Goal: Information Seeking & Learning: Learn about a topic

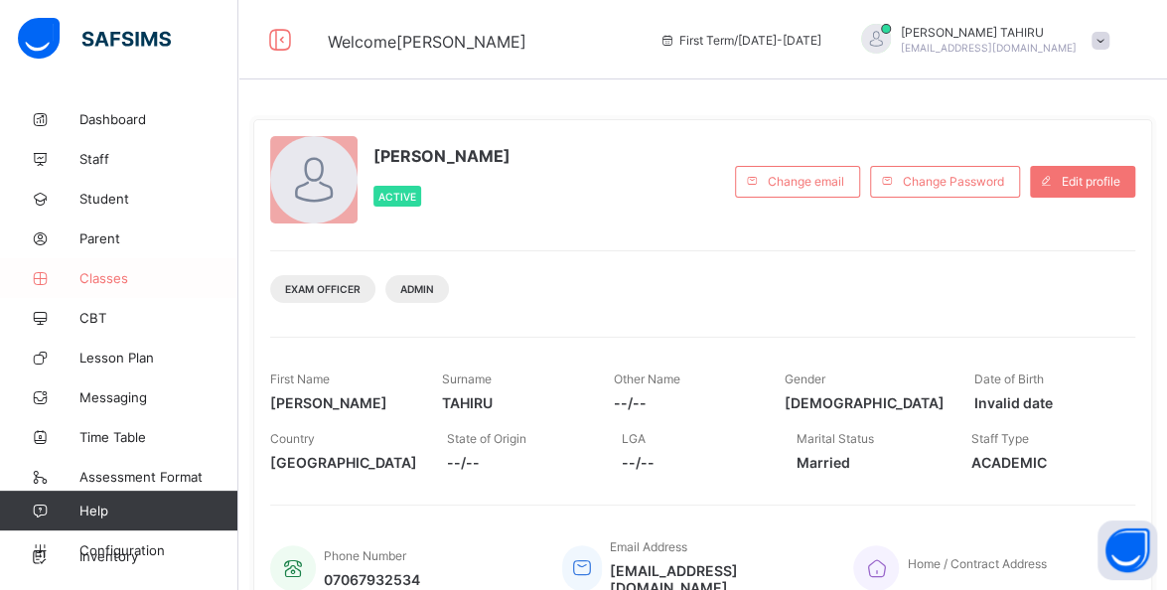
click at [126, 275] on span "Classes" at bounding box center [158, 278] width 159 height 16
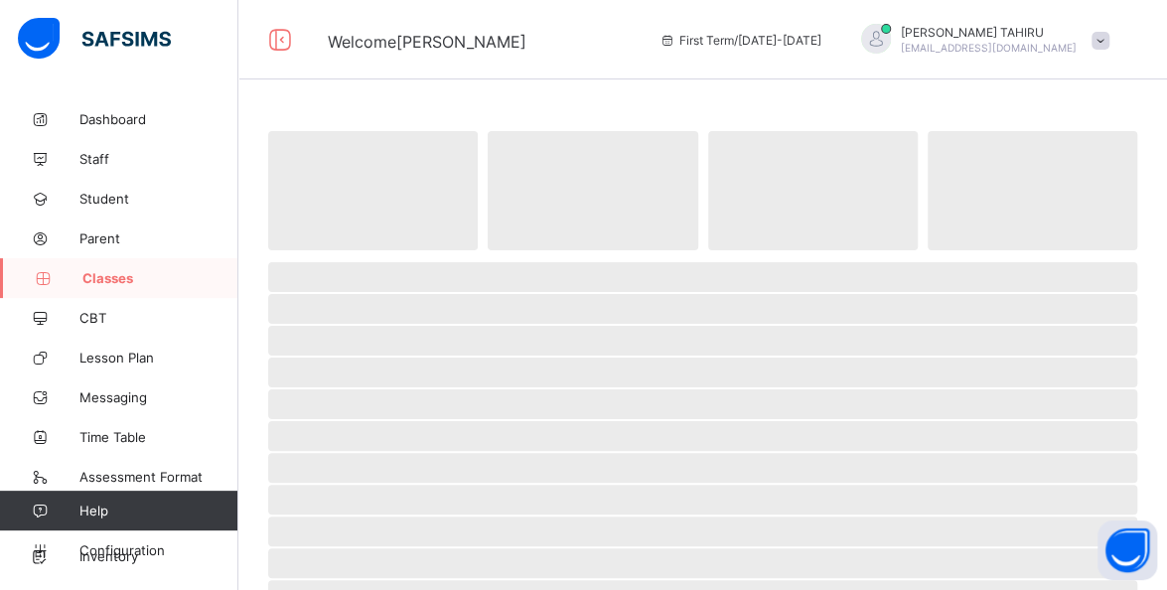
click at [126, 275] on span "Classes" at bounding box center [160, 278] width 156 height 16
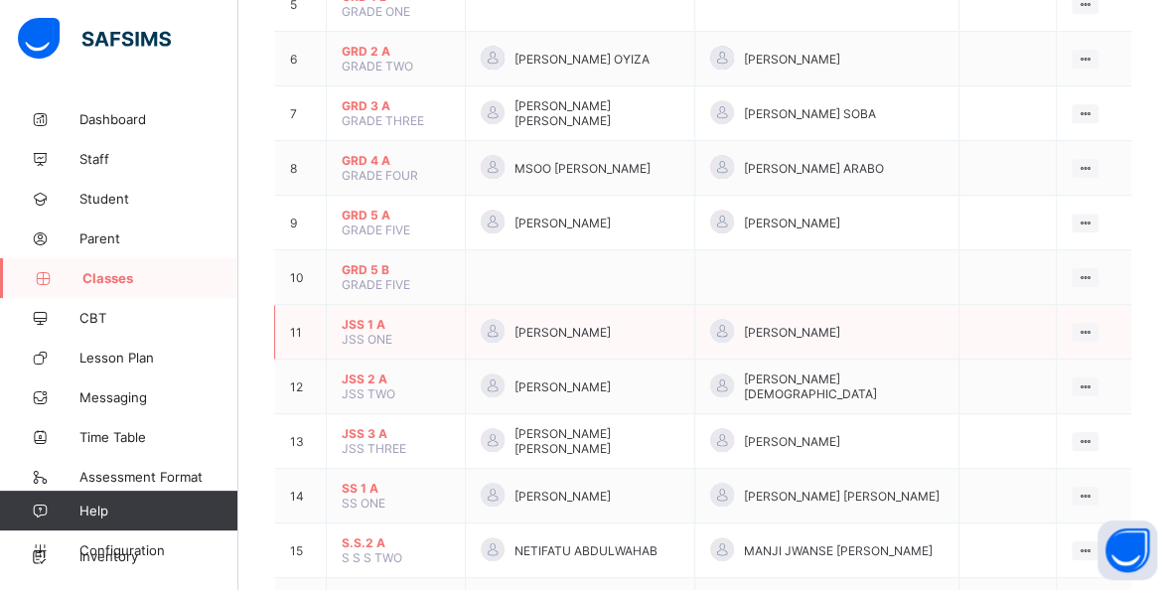
click at [369, 317] on span "JSS 1 A" at bounding box center [396, 324] width 108 height 15
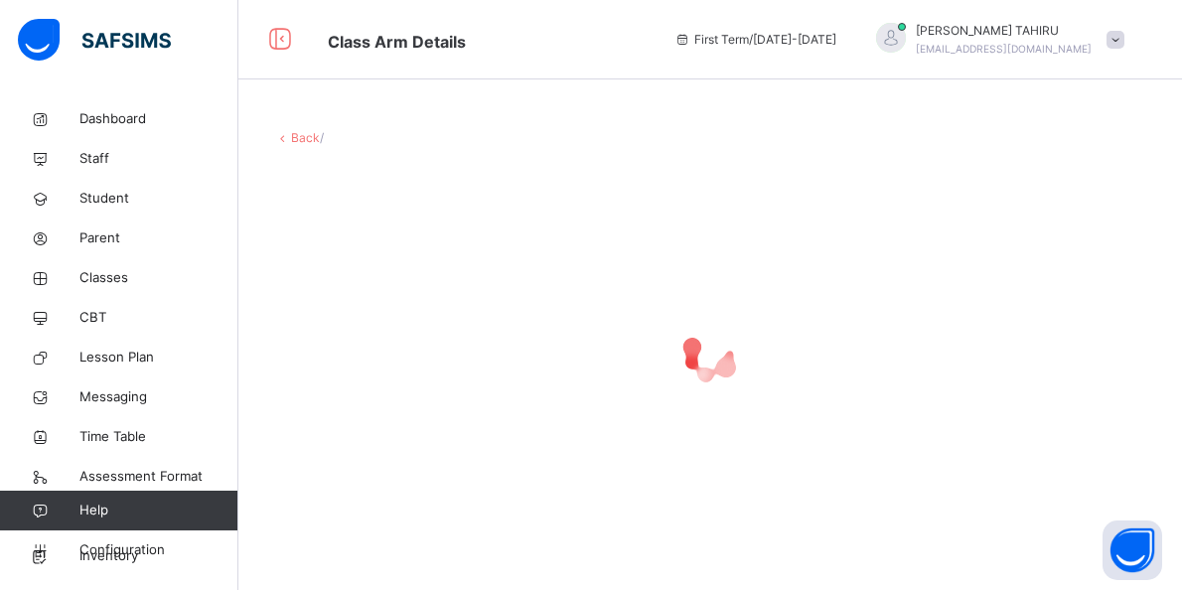
click at [379, 345] on div at bounding box center [710, 355] width 872 height 79
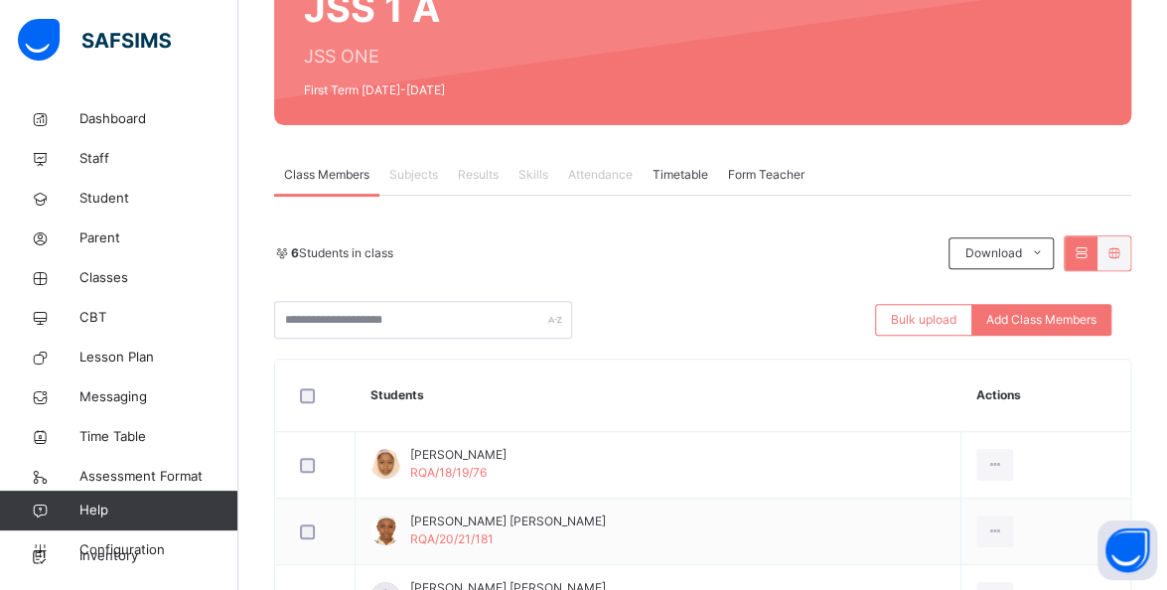
scroll to position [223, 0]
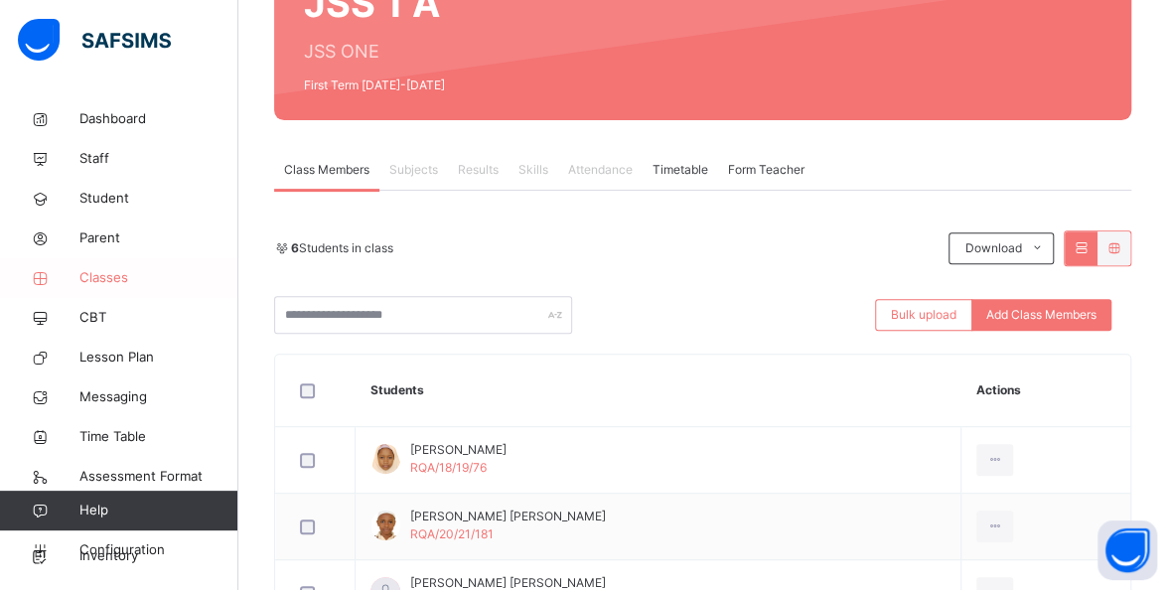
click at [111, 277] on span "Classes" at bounding box center [158, 278] width 159 height 20
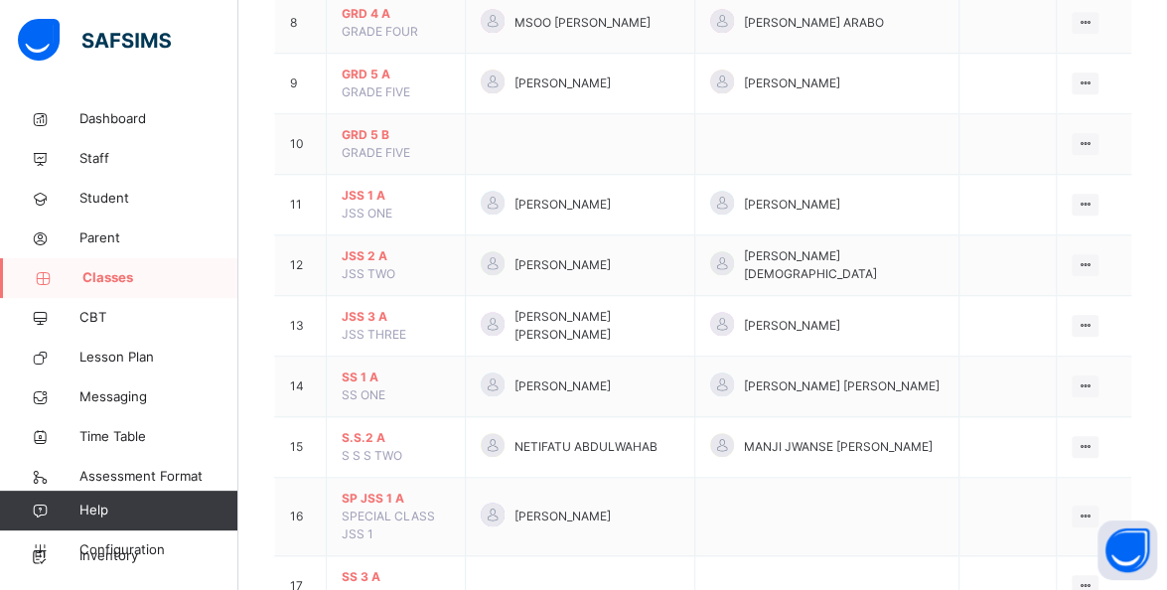
scroll to position [686, 0]
click at [376, 254] on span "JSS 2 A" at bounding box center [396, 255] width 108 height 18
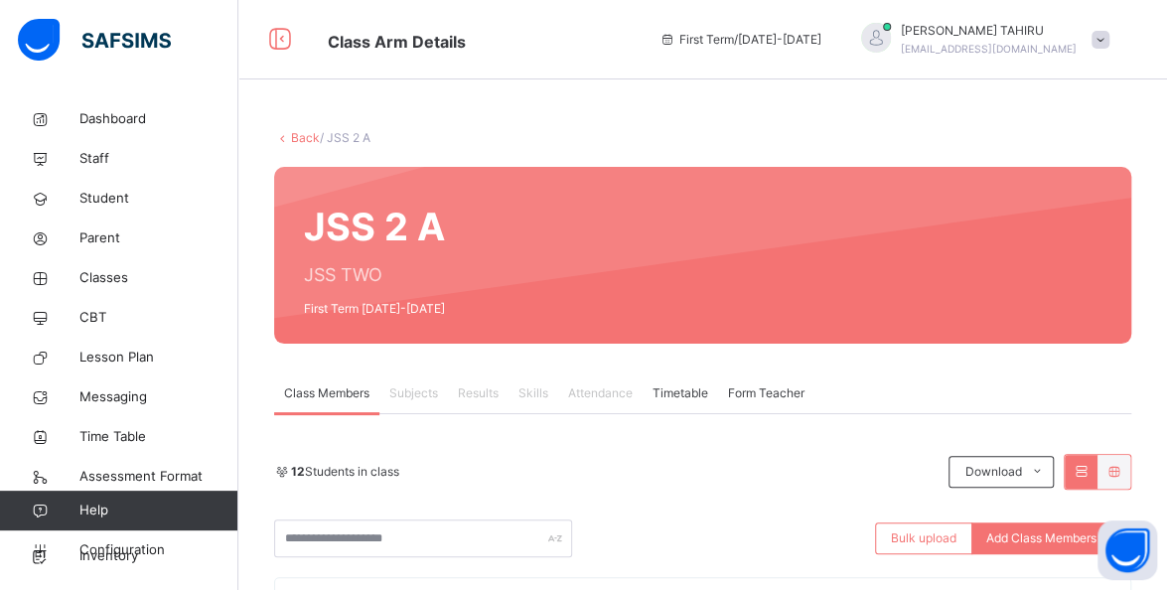
click at [1109, 40] on span at bounding box center [1100, 40] width 18 height 18
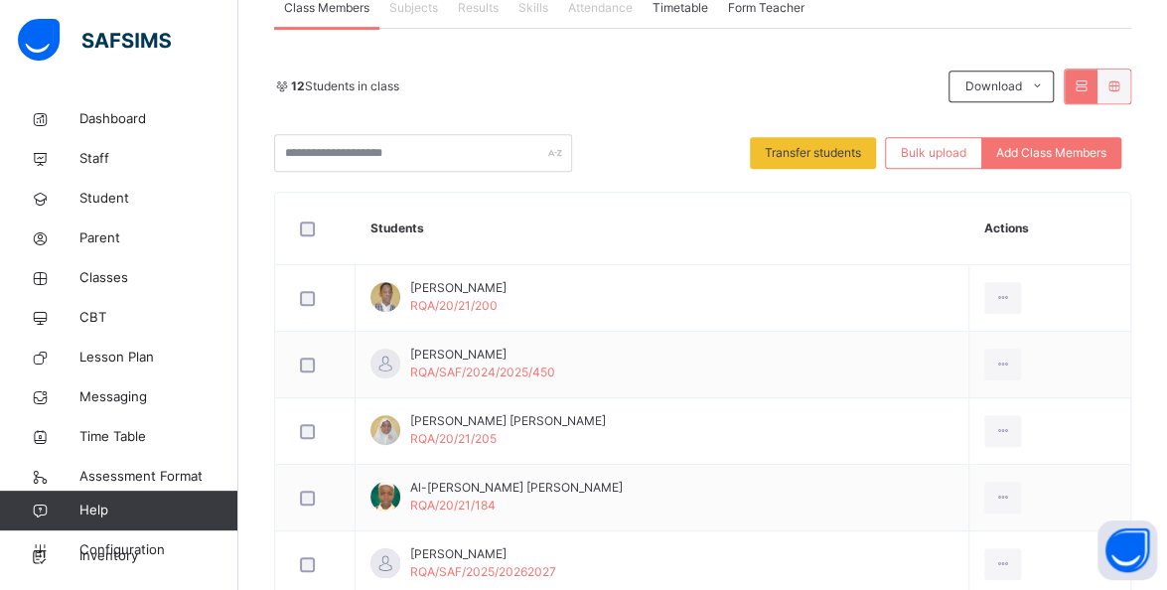
scroll to position [386, 0]
click at [293, 464] on td at bounding box center [315, 497] width 79 height 67
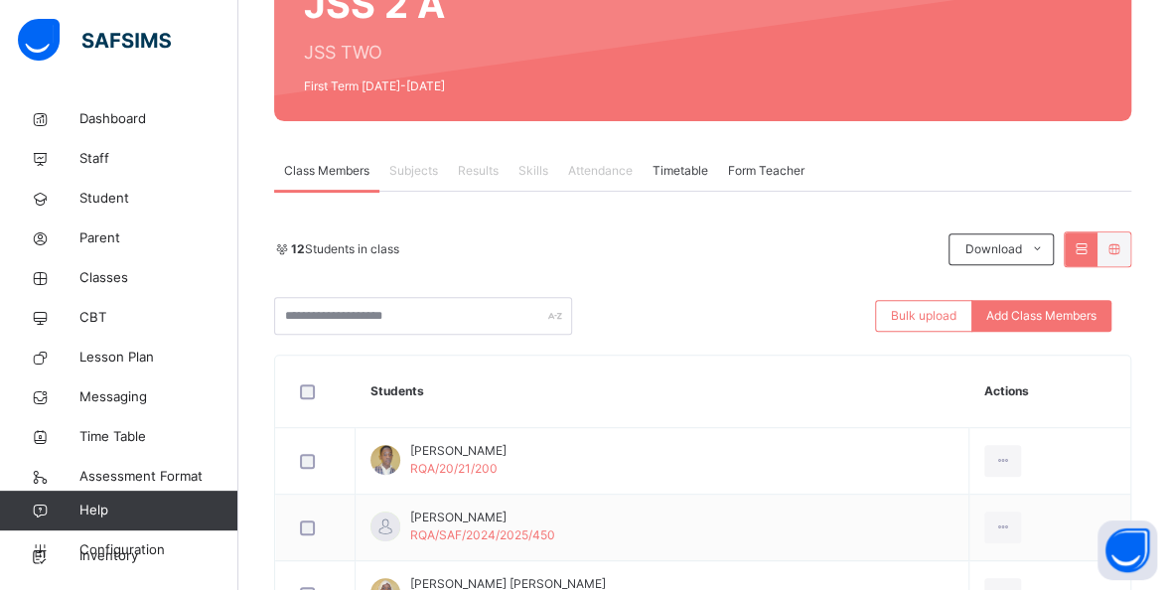
scroll to position [233, 0]
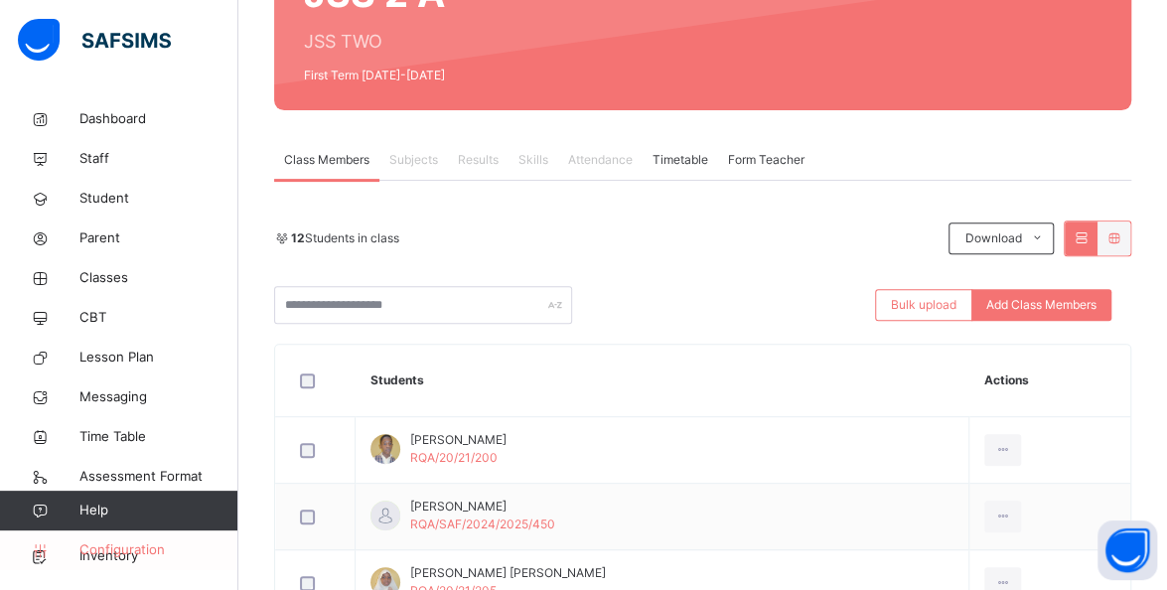
click at [140, 534] on link "Configuration" at bounding box center [118, 550] width 237 height 40
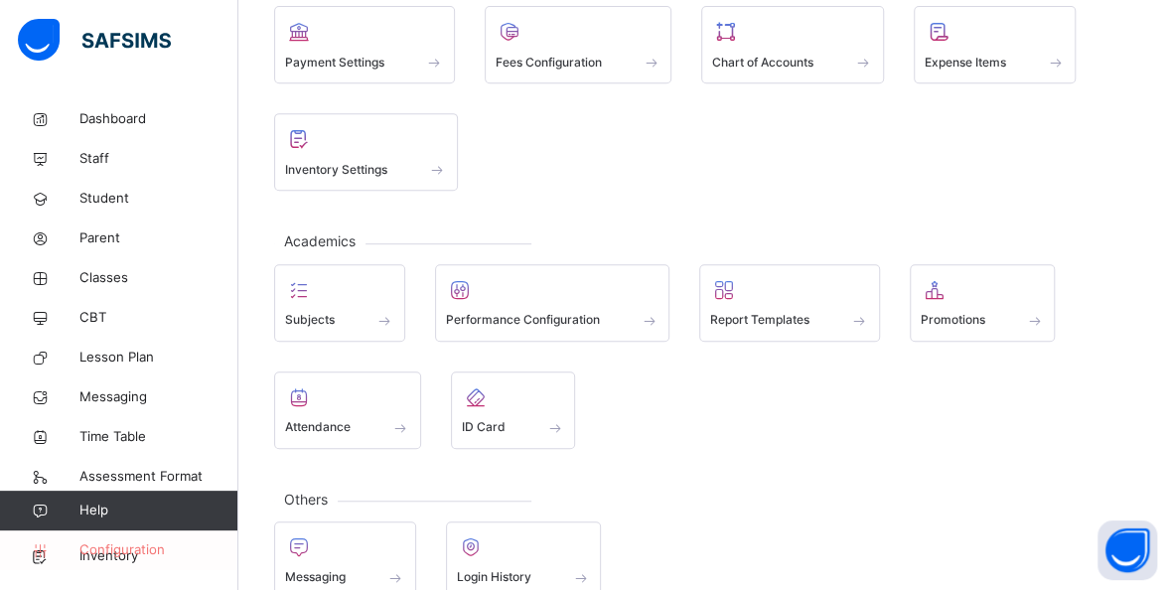
scroll to position [444, 0]
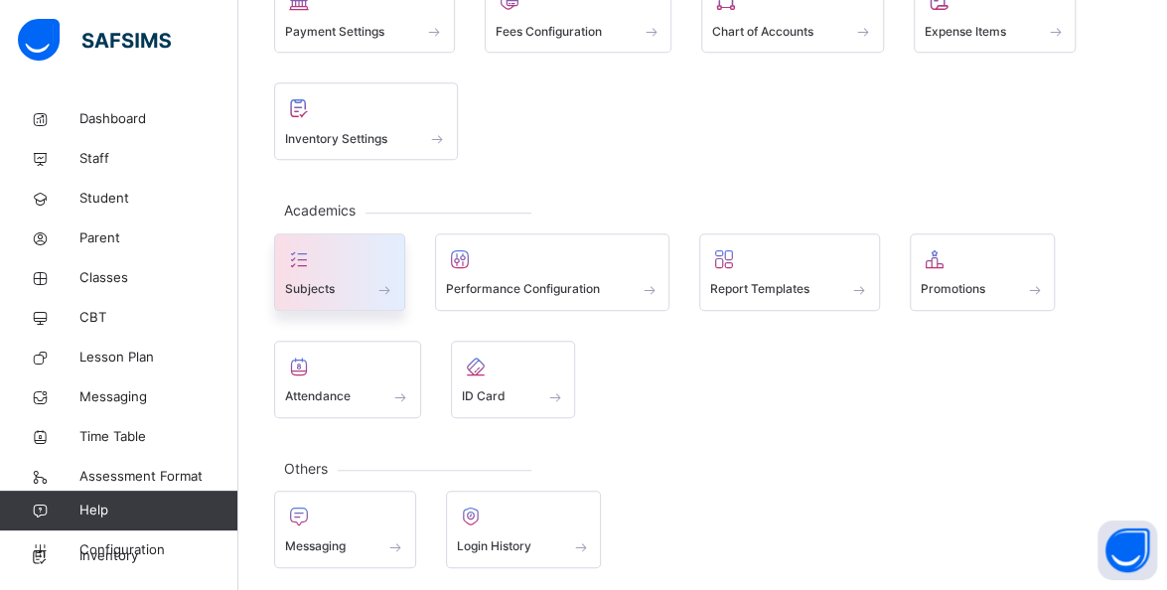
click at [343, 260] on div at bounding box center [339, 259] width 109 height 30
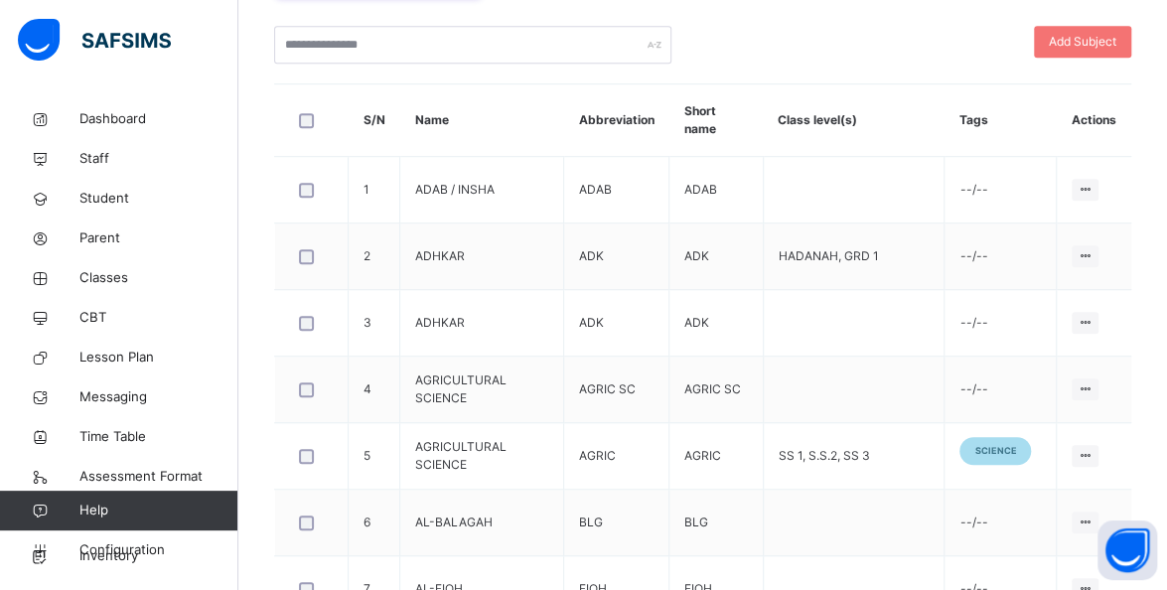
scroll to position [510, 0]
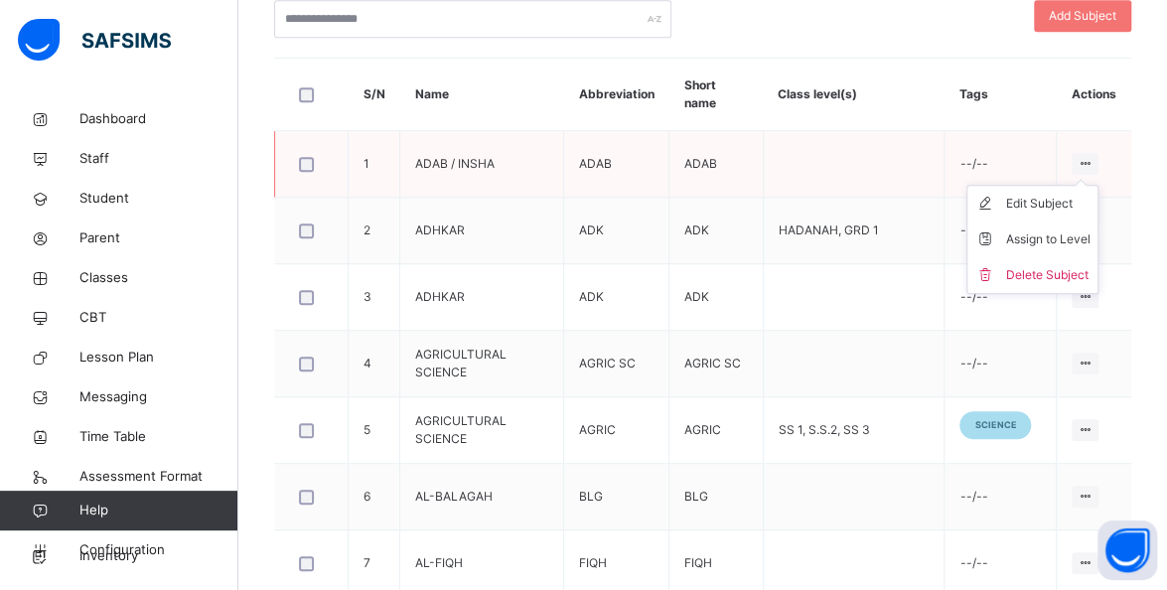
click at [1093, 162] on icon at bounding box center [1084, 163] width 17 height 15
click at [949, 53] on div "10 Total no. of Subjects Add Subject S/N Name Abbreviation Short name Class lev…" at bounding box center [702, 339] width 857 height 1034
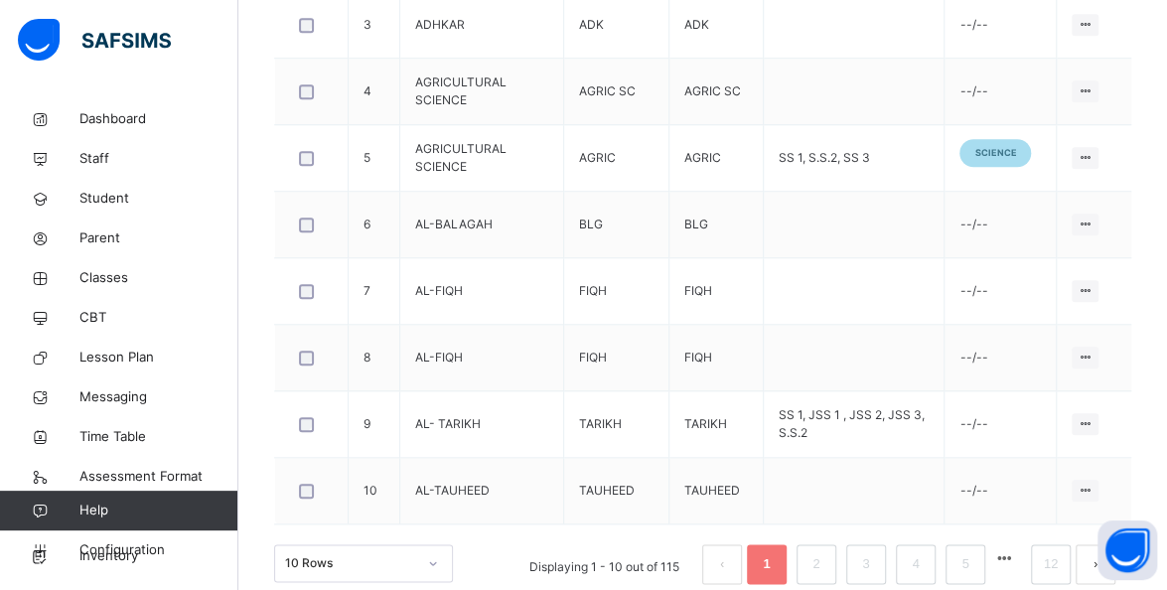
scroll to position [802, 0]
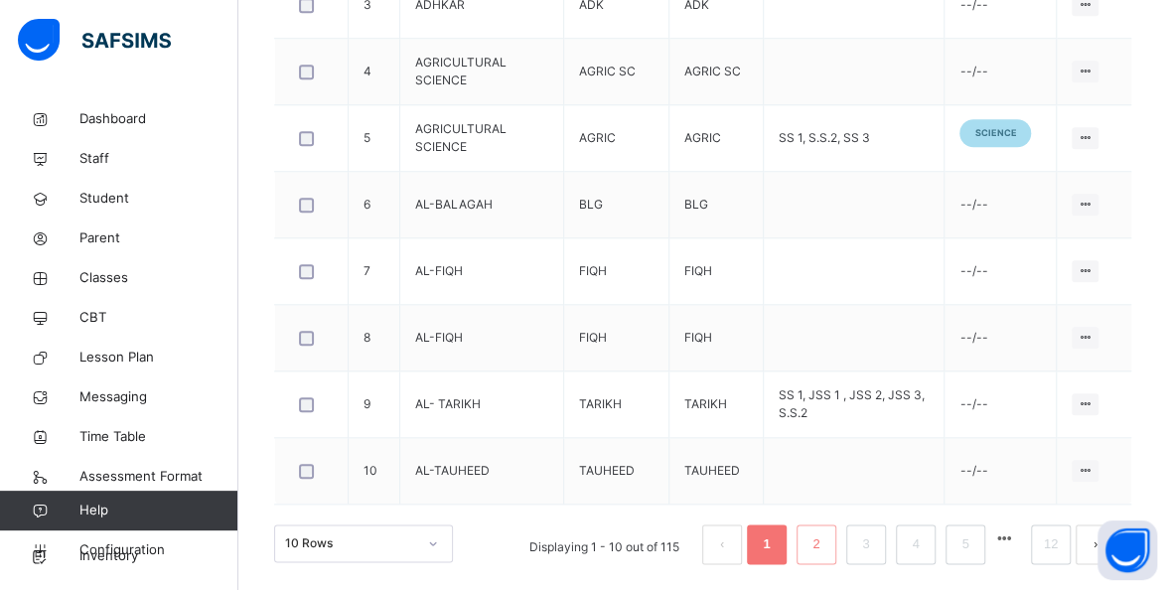
click at [825, 539] on link "2" at bounding box center [815, 544] width 19 height 26
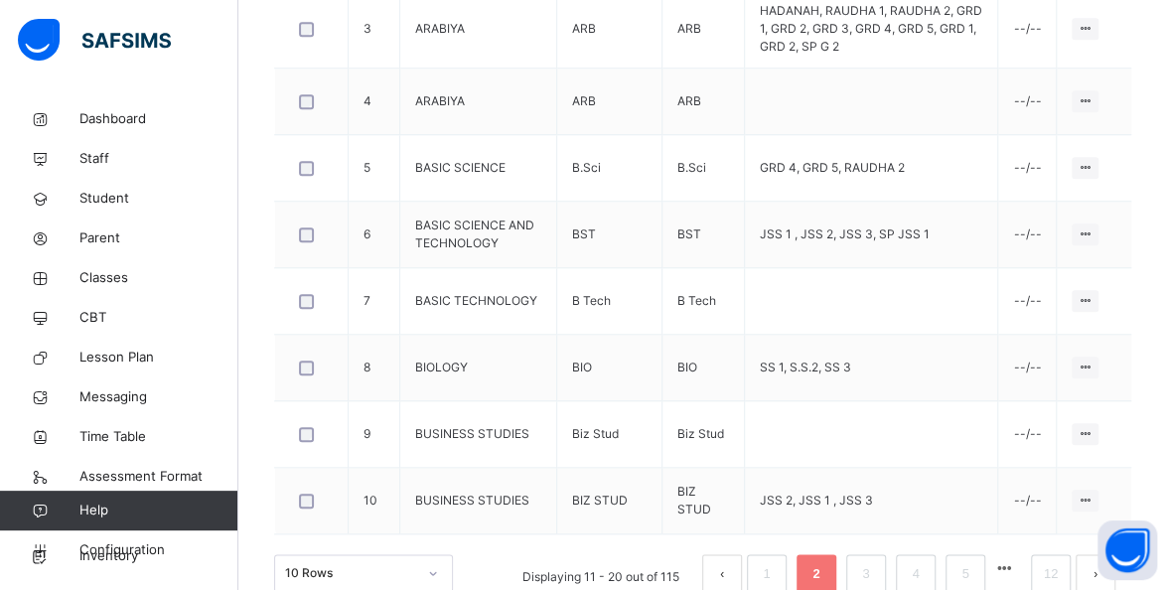
scroll to position [814, 0]
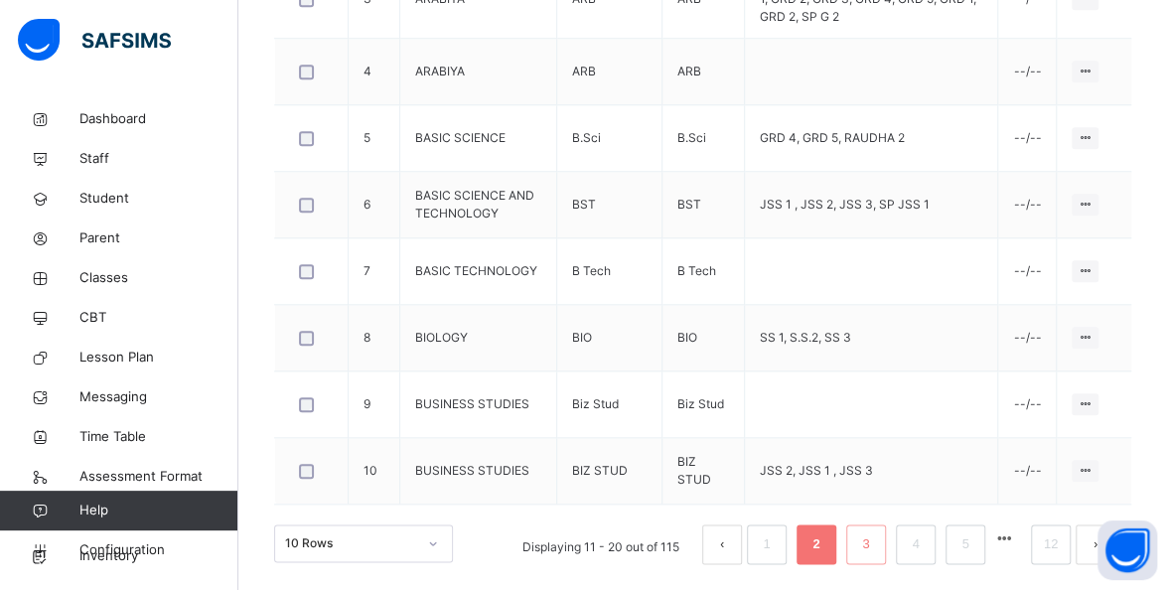
click at [875, 540] on link "3" at bounding box center [865, 544] width 19 height 26
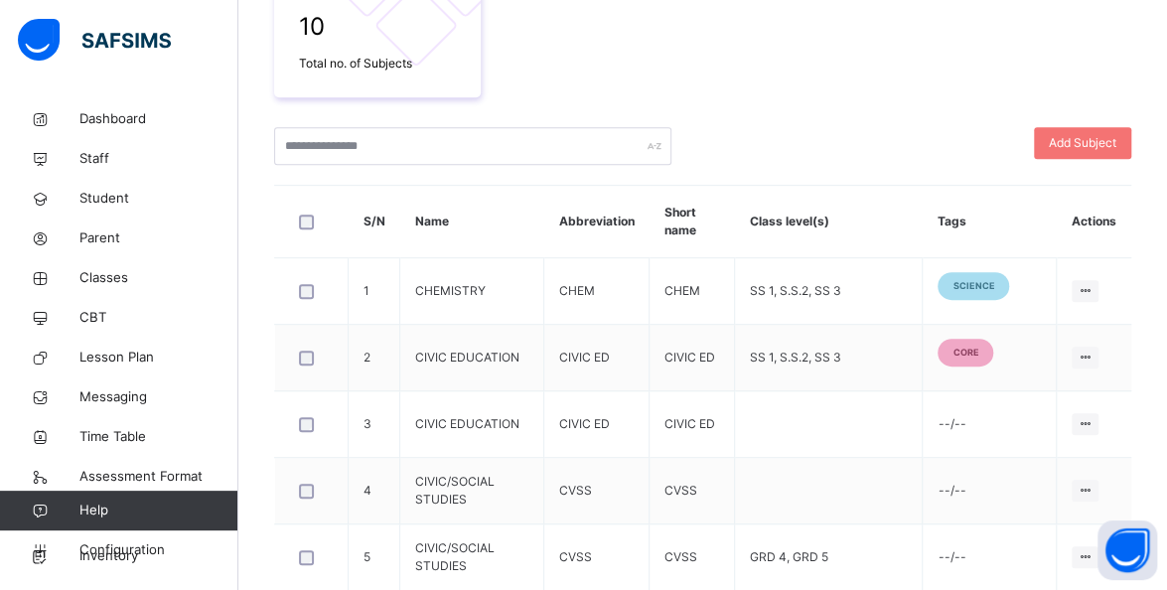
scroll to position [802, 0]
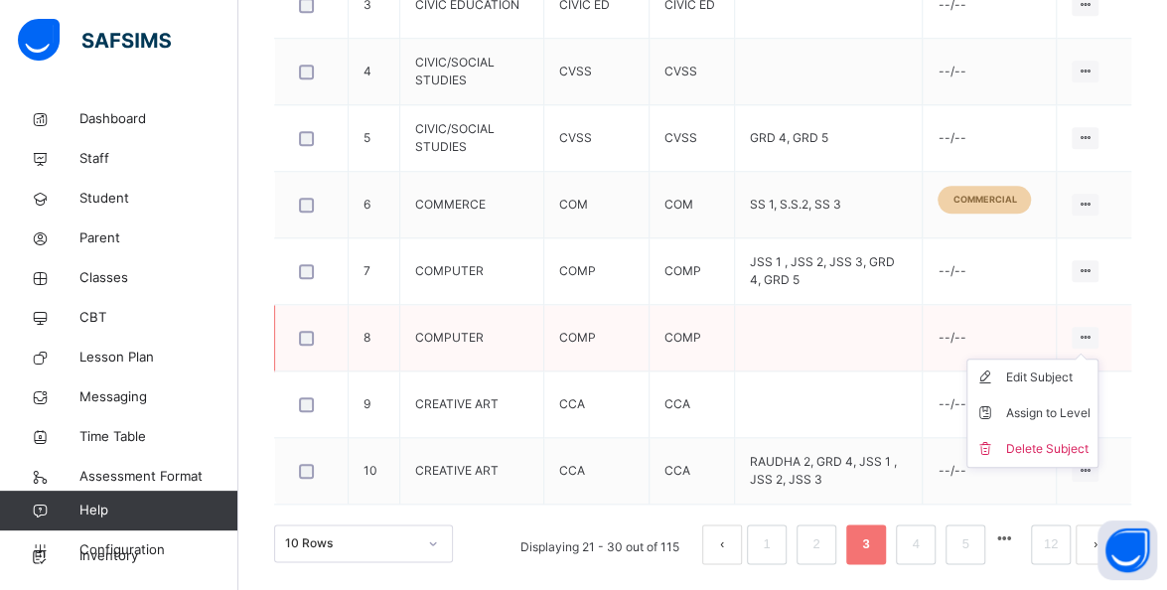
click at [1093, 332] on icon at bounding box center [1084, 337] width 17 height 15
click at [1131, 262] on td "Edit Subject Assign to Level Delete Subject" at bounding box center [1094, 271] width 74 height 67
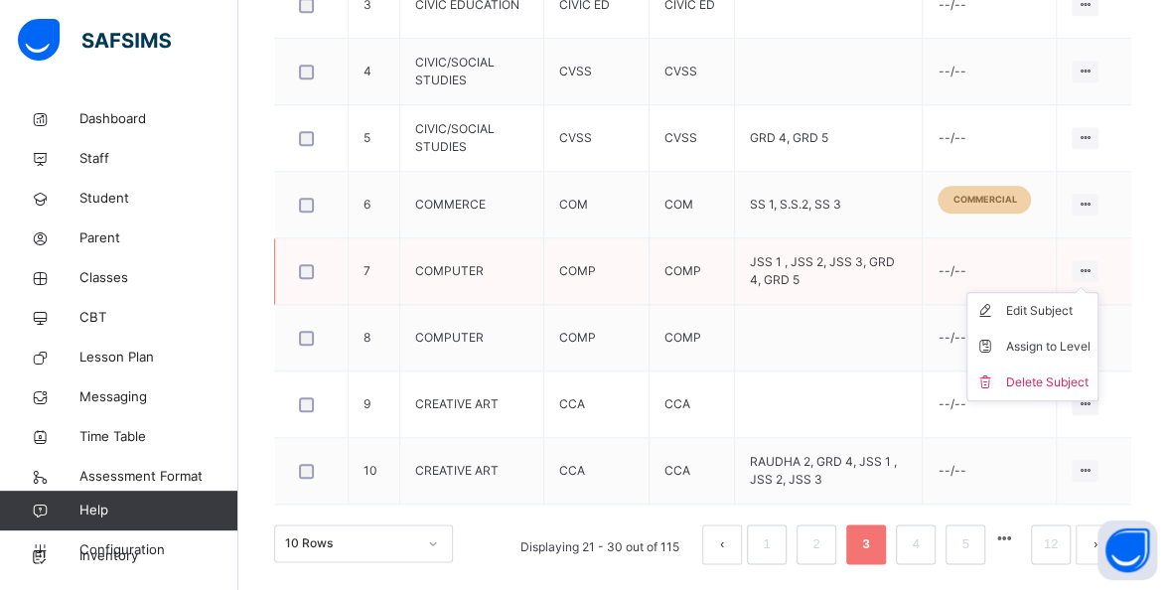
click at [1093, 268] on icon at bounding box center [1084, 270] width 17 height 15
click at [1131, 311] on td "Edit Subject Assign to Level Delete Subject" at bounding box center [1094, 338] width 74 height 67
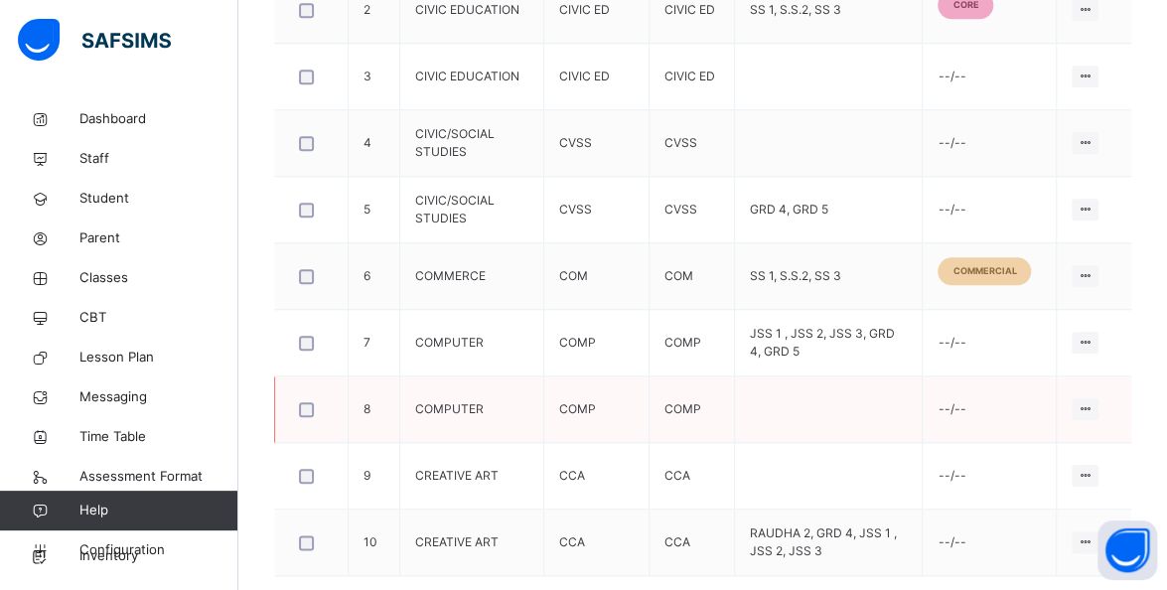
scroll to position [873, 0]
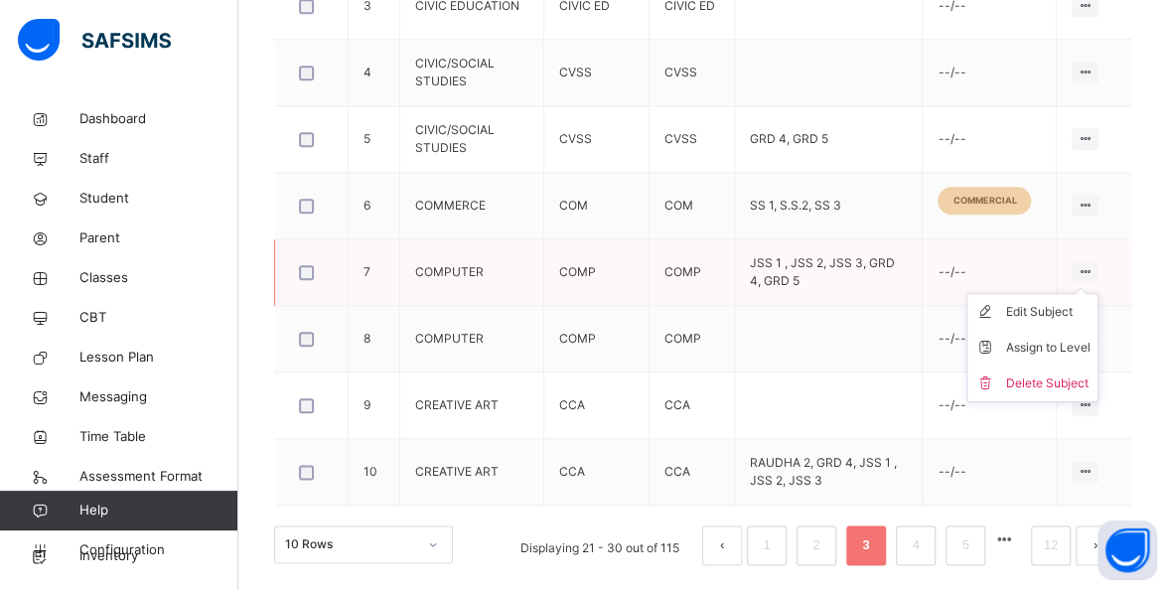
click at [1093, 268] on icon at bounding box center [1084, 271] width 17 height 15
click at [1098, 264] on div at bounding box center [1084, 272] width 27 height 22
click at [1093, 264] on icon at bounding box center [1084, 271] width 17 height 15
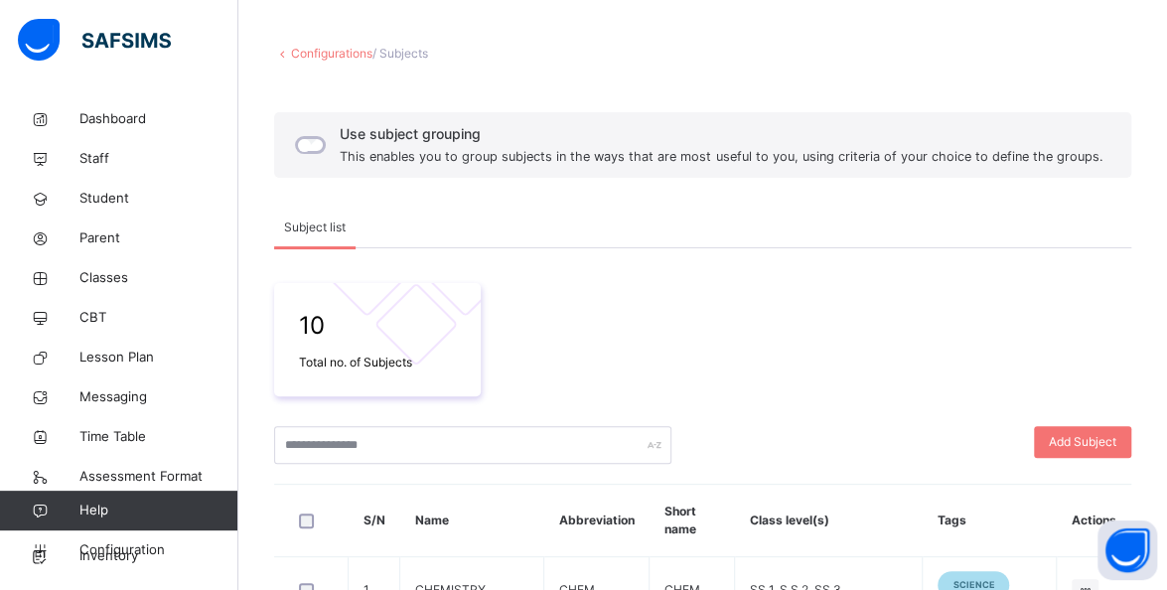
scroll to position [83, 0]
click at [120, 279] on span "Classes" at bounding box center [158, 278] width 159 height 20
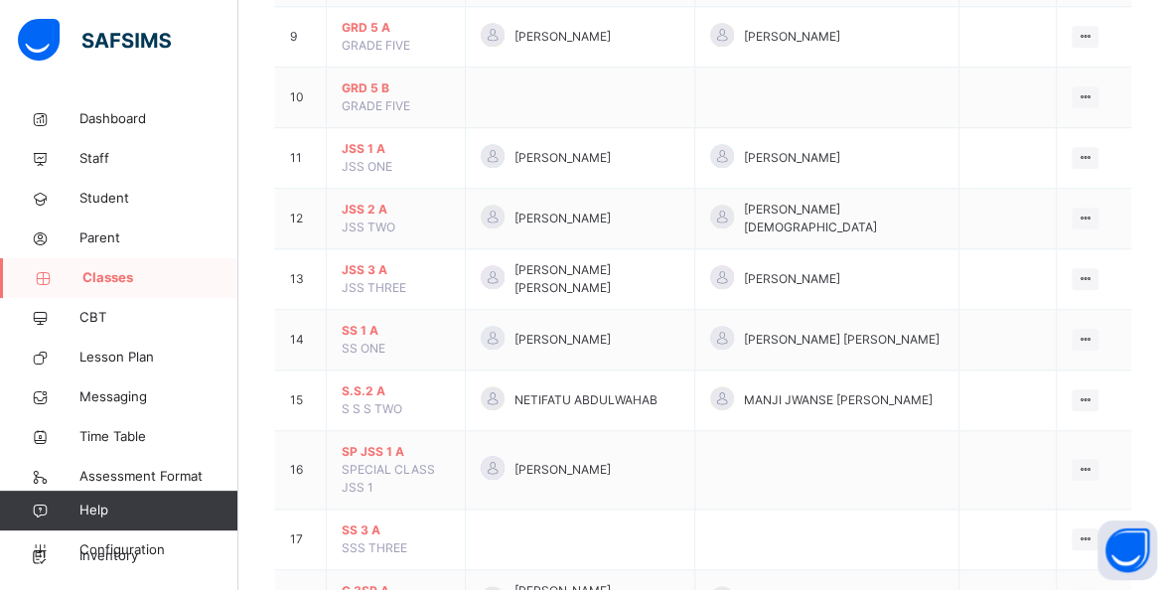
scroll to position [671, 0]
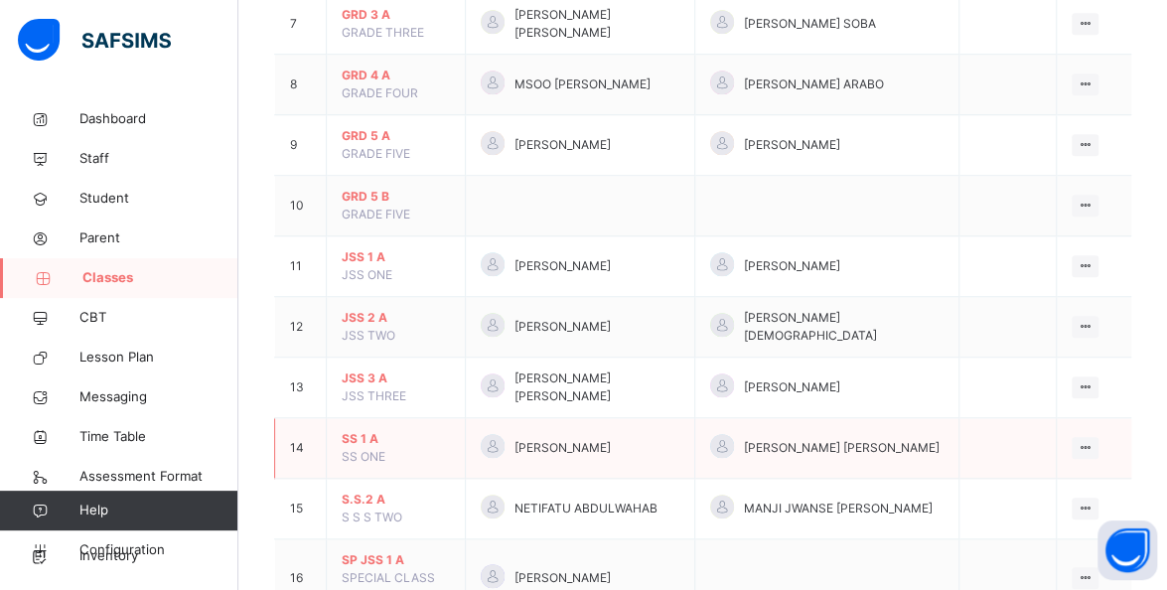
click at [541, 425] on td "[PERSON_NAME]" at bounding box center [579, 448] width 229 height 61
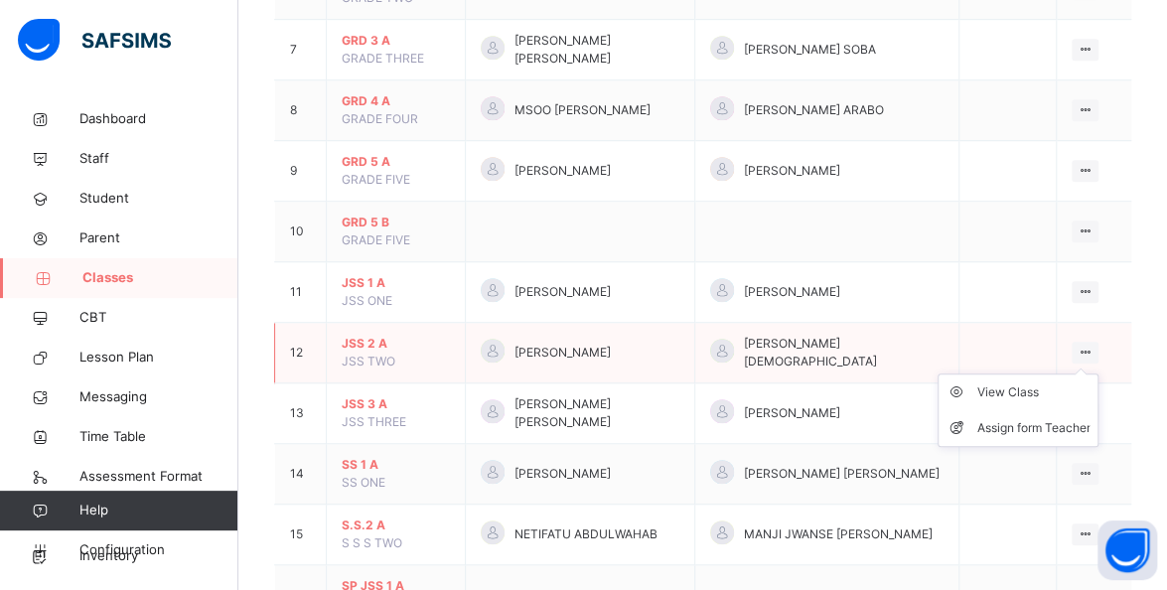
click at [1098, 373] on ul "View Class Assign form Teacher" at bounding box center [1017, 409] width 161 height 73
click at [1055, 324] on td at bounding box center [1007, 353] width 98 height 61
click at [377, 356] on span "JSS TWO" at bounding box center [369, 361] width 54 height 15
click at [389, 344] on span "JSS 2 A" at bounding box center [396, 344] width 108 height 18
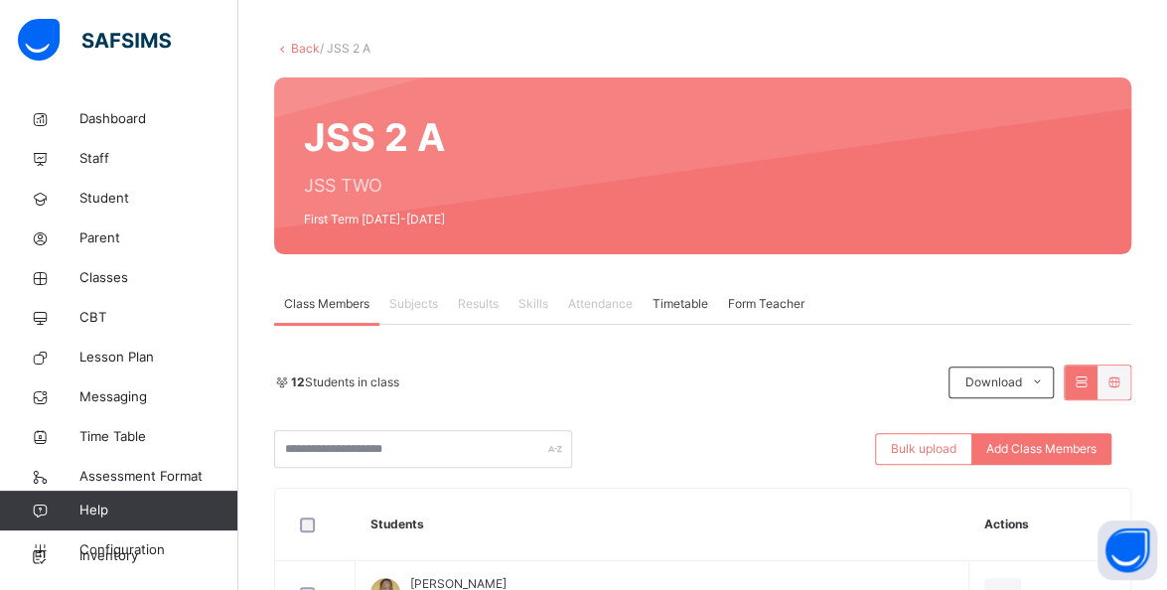
scroll to position [91, 0]
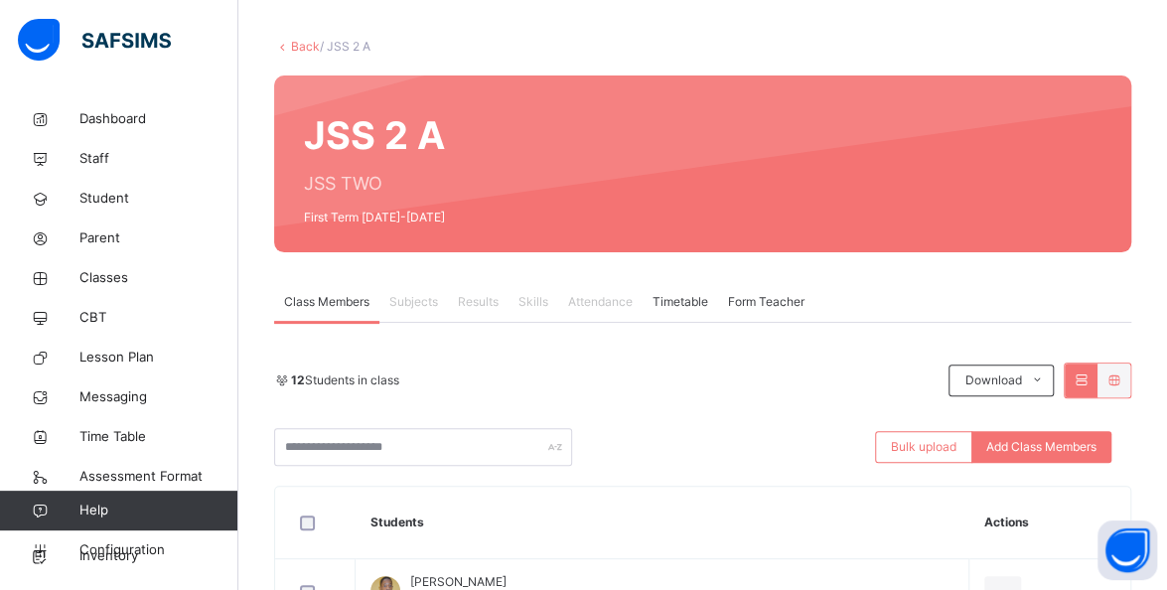
click at [292, 50] on link "Back" at bounding box center [305, 46] width 29 height 15
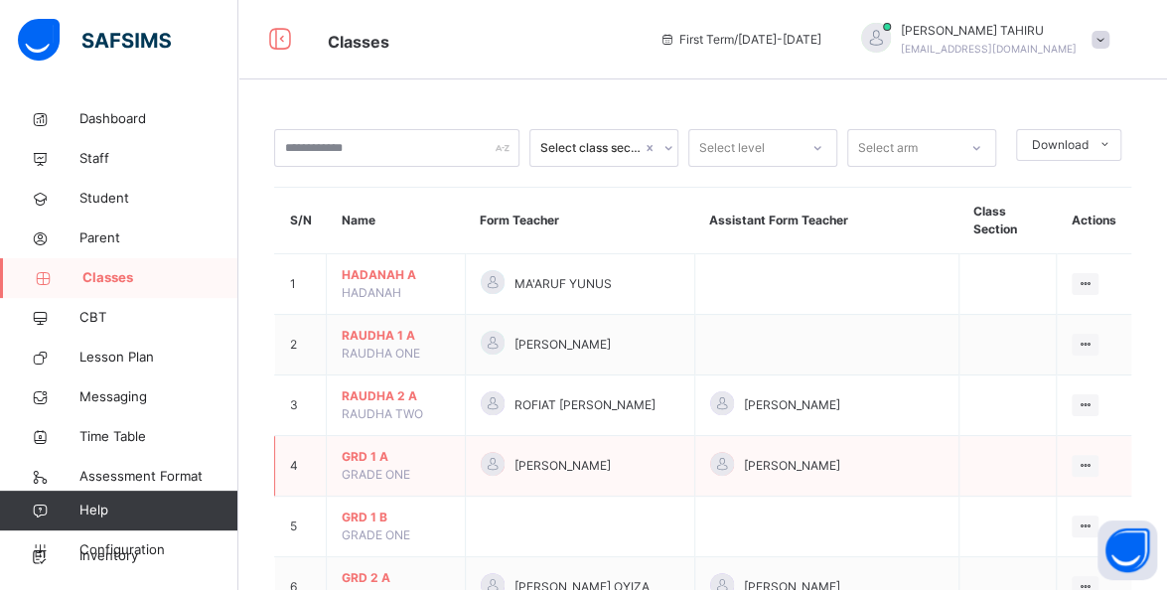
click at [361, 452] on span "GRD 1 A" at bounding box center [396, 457] width 108 height 18
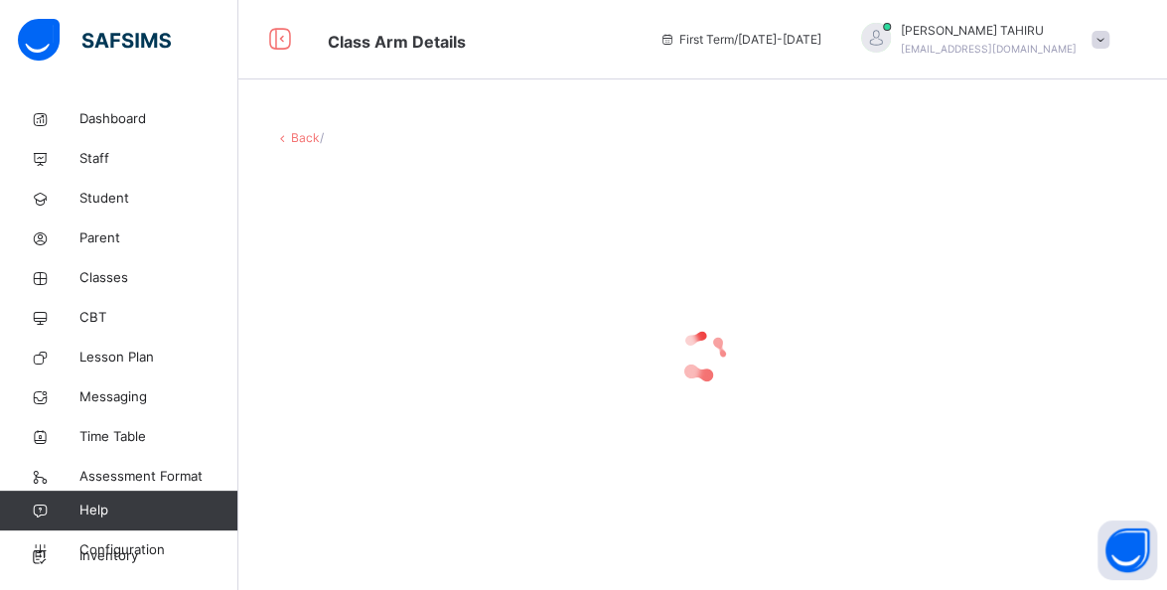
click at [355, 465] on div at bounding box center [702, 355] width 857 height 377
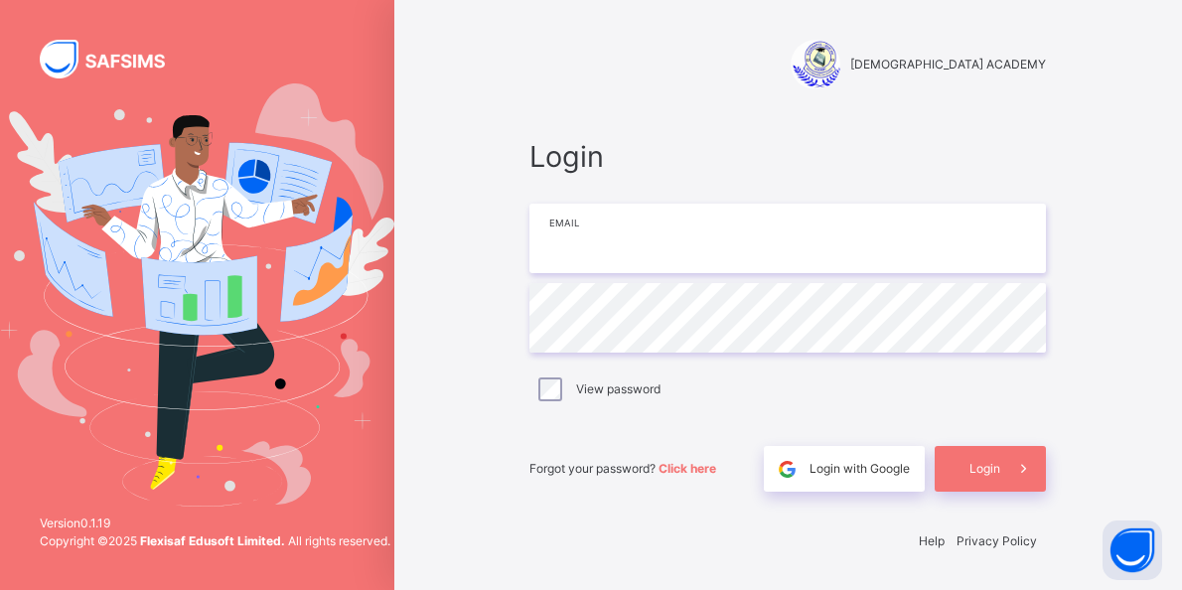
type input "**********"
